Goal: Task Accomplishment & Management: Use online tool/utility

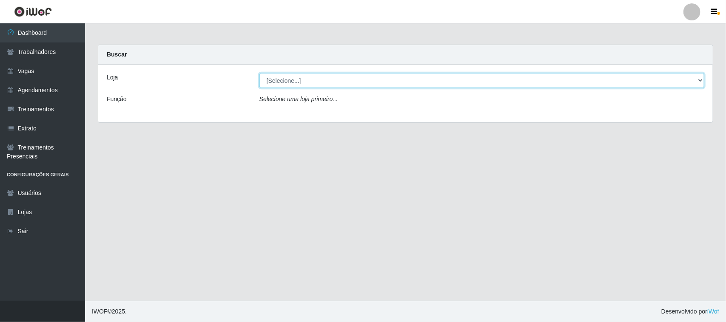
click at [698, 79] on select "[Selecione...] Nordestão - [GEOGRAPHIC_DATA]" at bounding box center [481, 80] width 445 height 15
select select "420"
click at [259, 73] on select "[Selecione...] Nordestão - [GEOGRAPHIC_DATA]" at bounding box center [481, 80] width 445 height 15
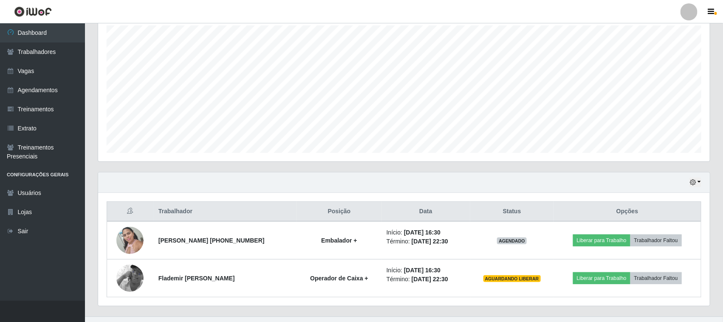
scroll to position [167, 0]
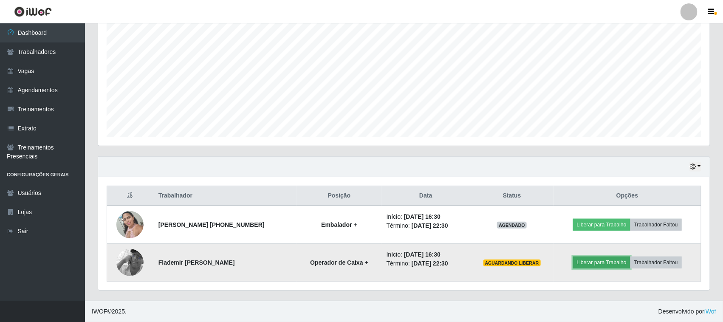
click at [605, 264] on button "Liberar para Trabalho" at bounding box center [601, 263] width 57 height 12
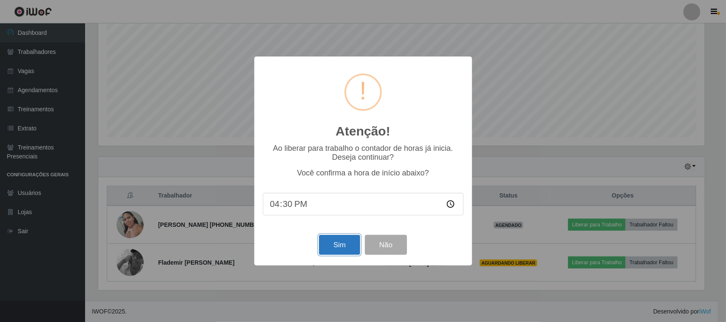
click at [351, 240] on button "Sim" at bounding box center [339, 245] width 41 height 20
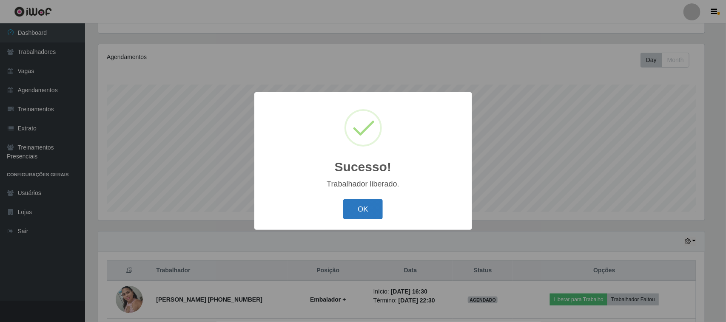
click at [367, 209] on button "OK" at bounding box center [363, 209] width 40 height 20
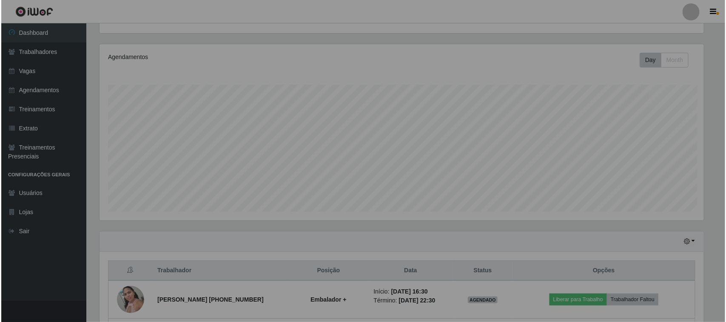
scroll to position [177, 612]
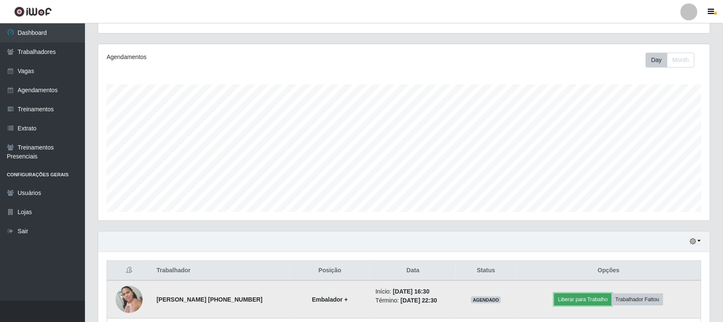
click at [570, 297] on button "Liberar para Trabalho" at bounding box center [583, 300] width 57 height 12
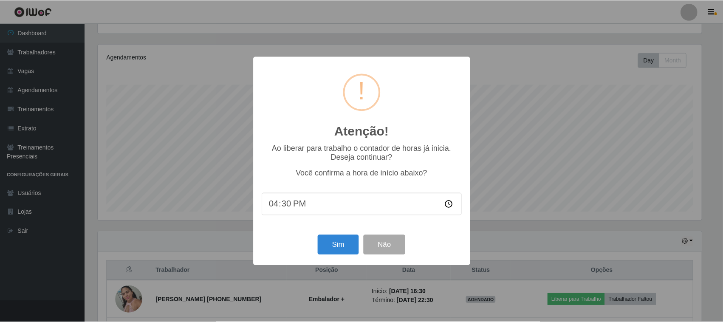
scroll to position [177, 606]
click at [344, 238] on button "Sim" at bounding box center [339, 245] width 41 height 20
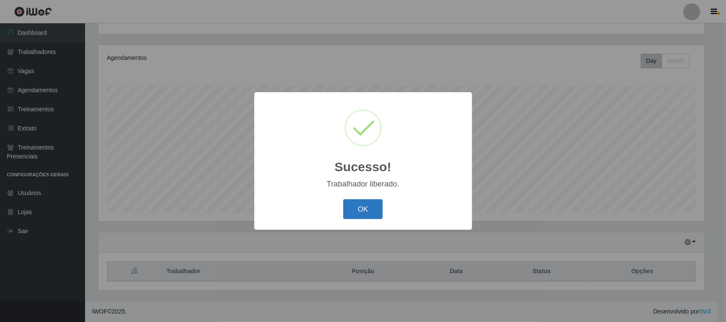
click at [353, 213] on button "OK" at bounding box center [363, 209] width 40 height 20
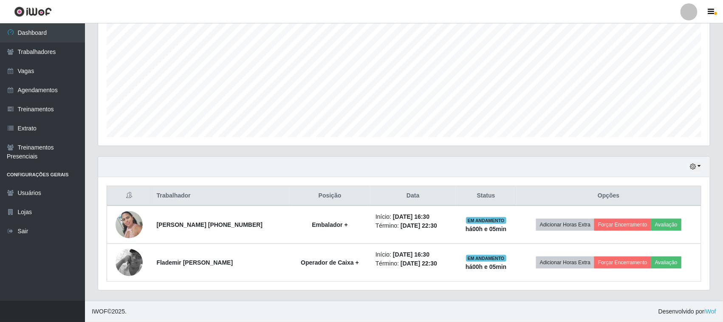
scroll to position [0, 0]
